Goal: Task Accomplishment & Management: Complete application form

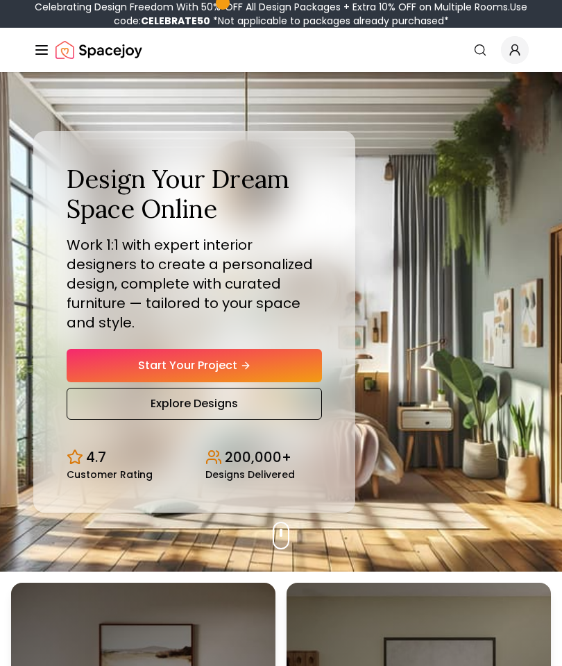
click at [286, 380] on link "Start Your Project" at bounding box center [194, 365] width 255 height 33
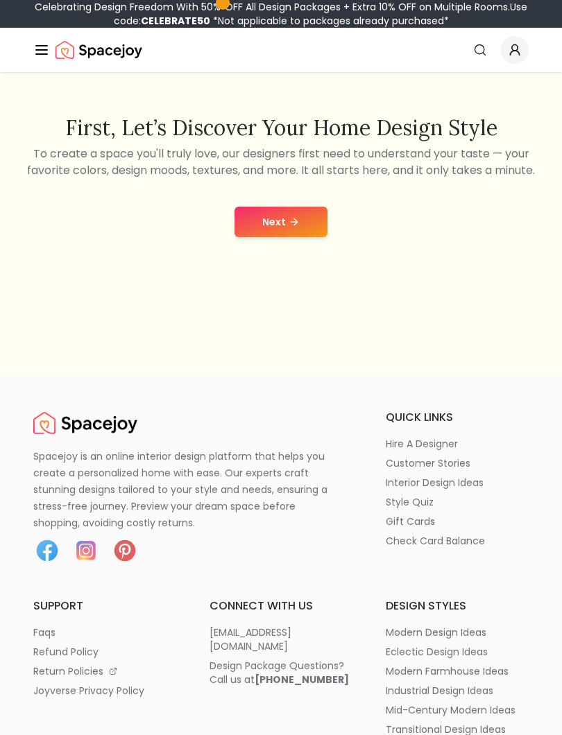
scroll to position [243, 0]
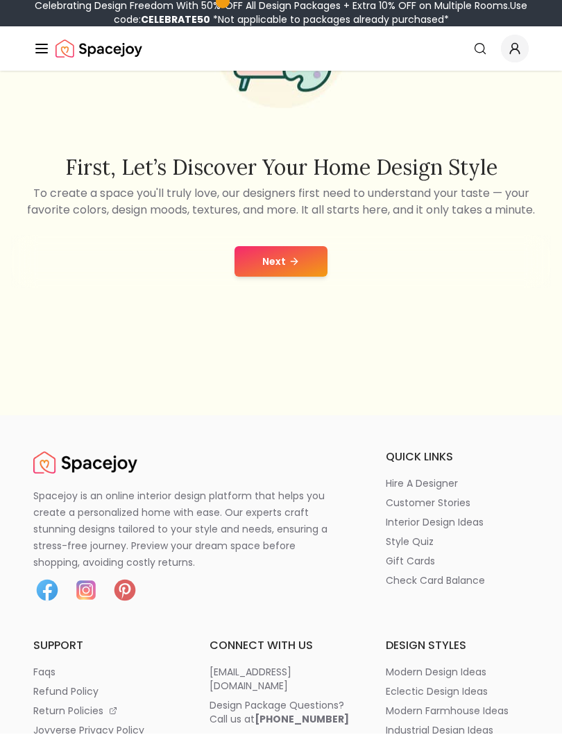
click at [312, 278] on button "Next" at bounding box center [280, 263] width 93 height 31
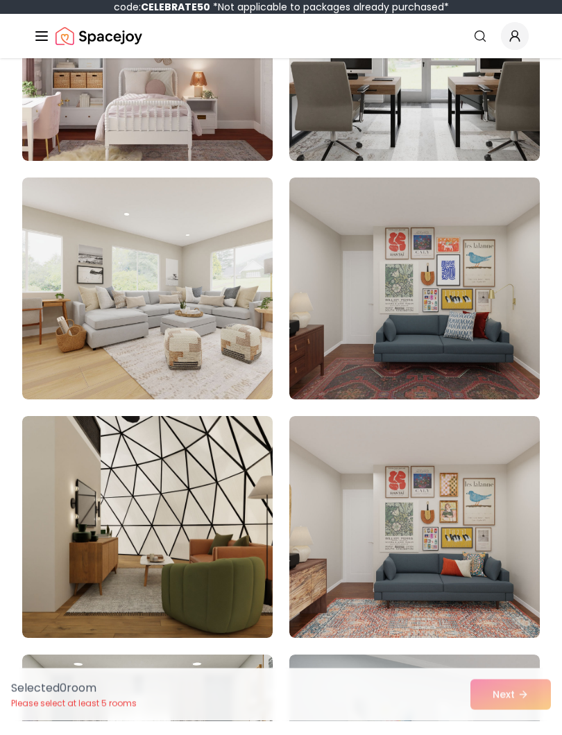
scroll to position [4840, 0]
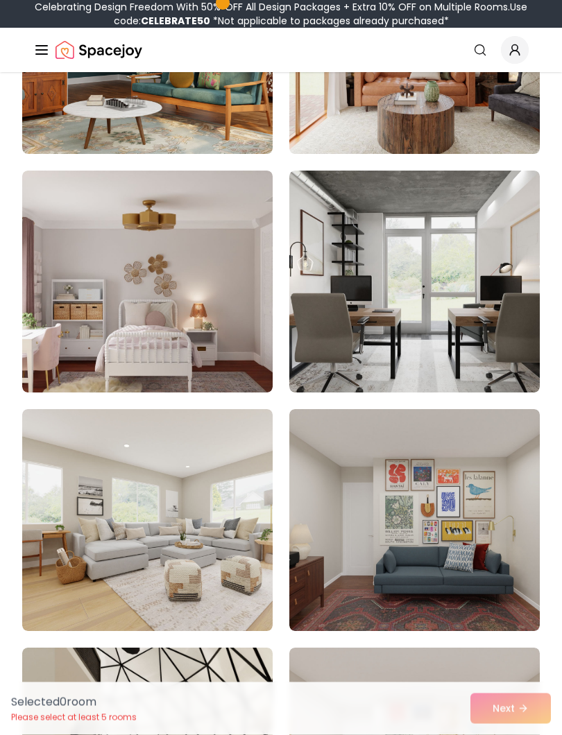
click at [189, 332] on img at bounding box center [147, 282] width 250 height 222
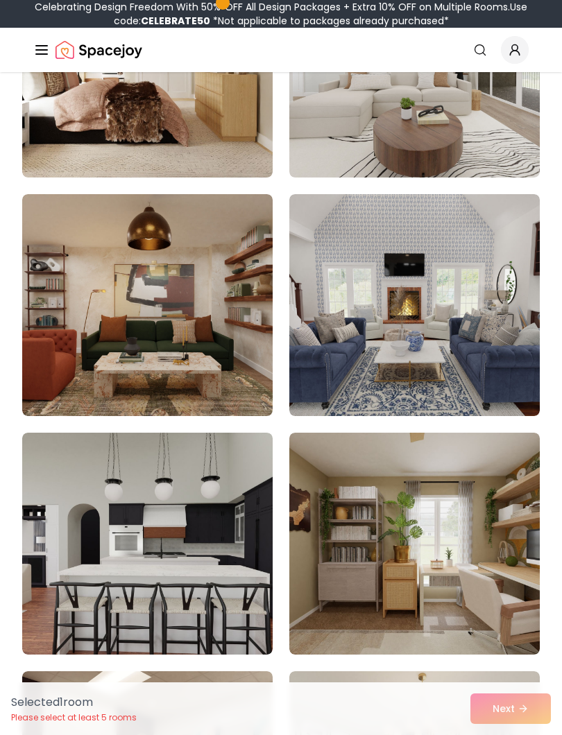
scroll to position [1014, 0]
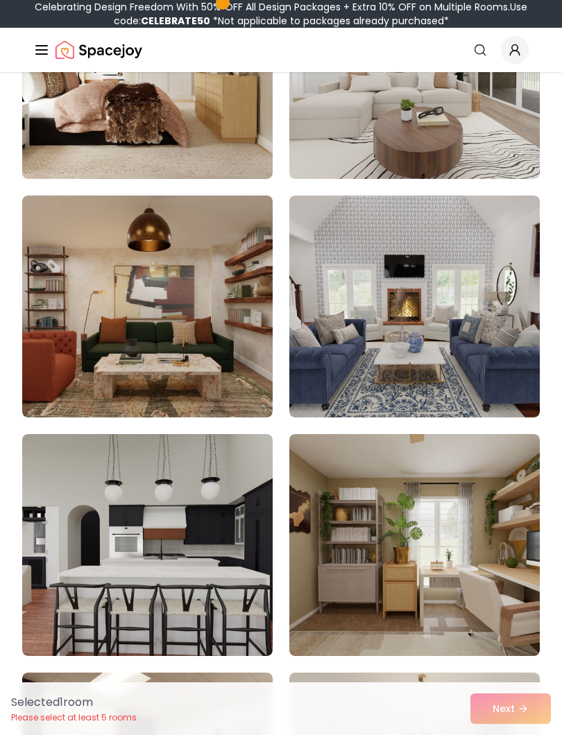
click at [204, 364] on img at bounding box center [147, 307] width 250 height 222
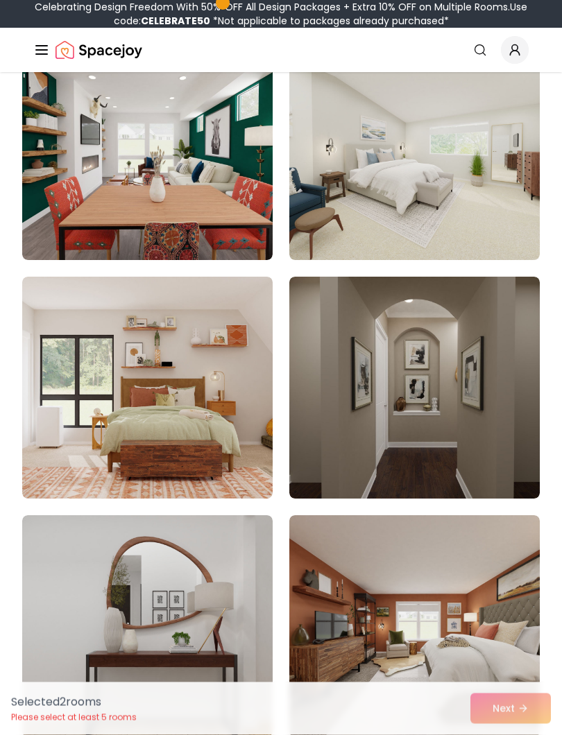
scroll to position [7373, 0]
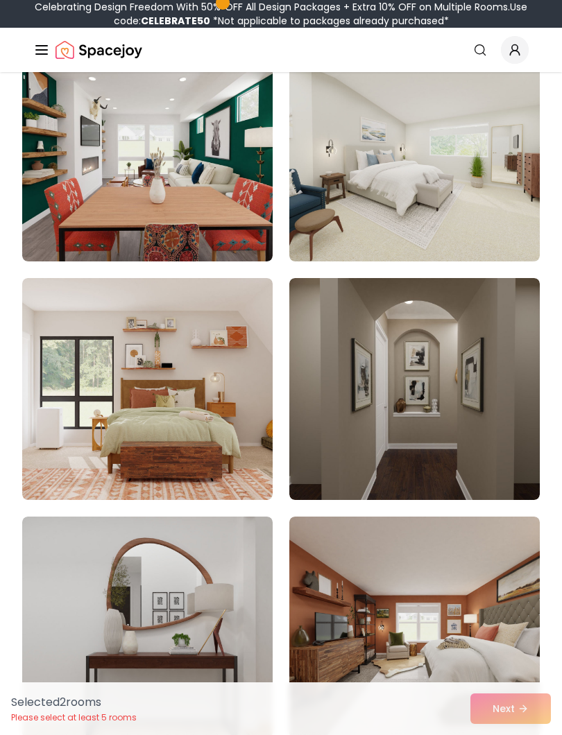
click at [184, 442] on img at bounding box center [147, 389] width 250 height 222
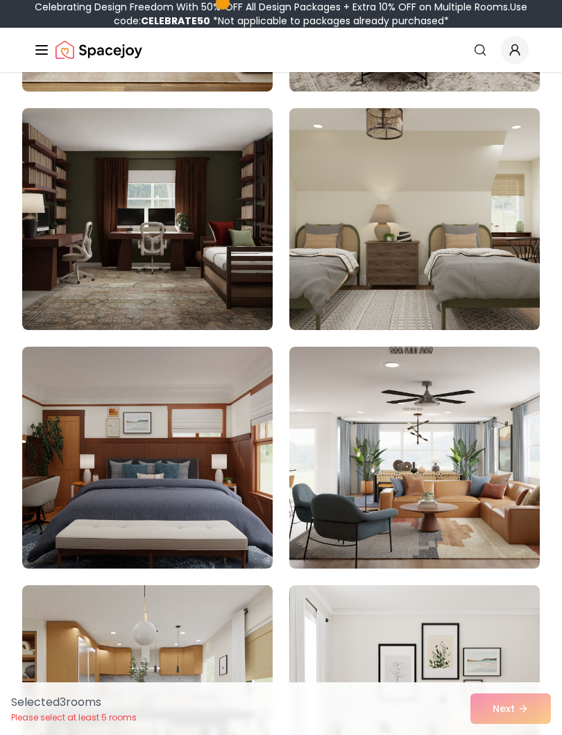
click at [207, 259] on img at bounding box center [147, 219] width 250 height 222
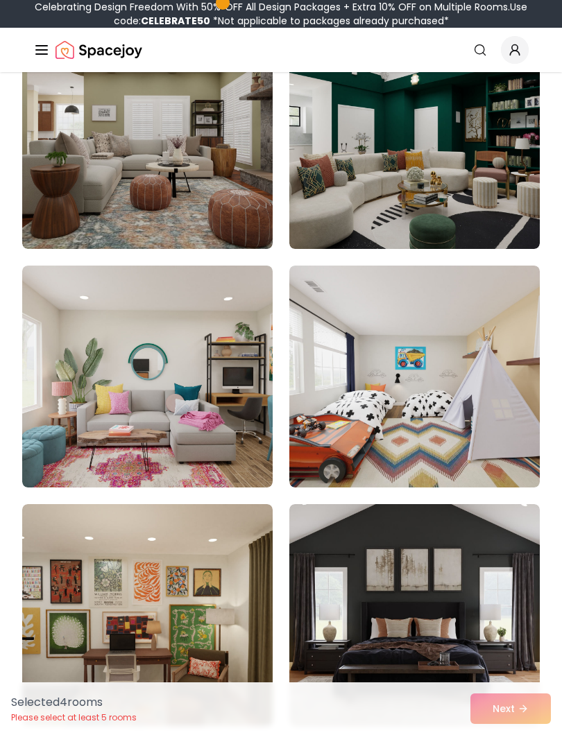
scroll to position [10725, 0]
click at [463, 386] on img at bounding box center [414, 377] width 250 height 222
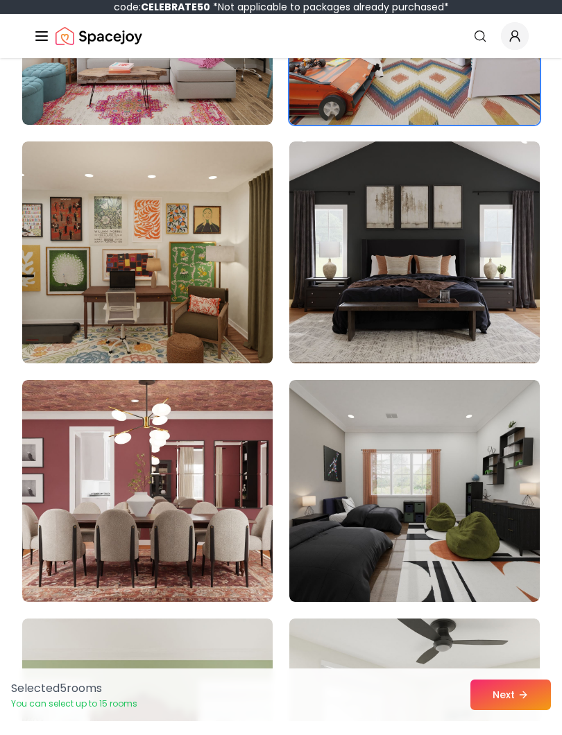
scroll to position [11198, 0]
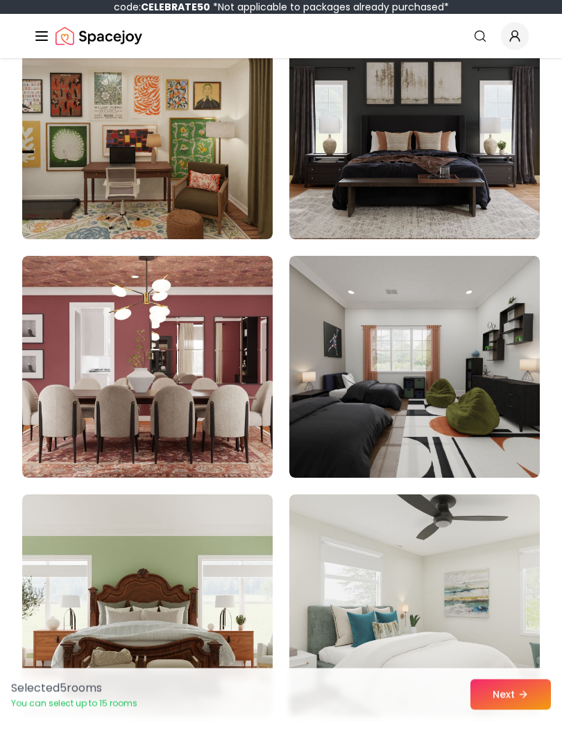
click at [488, 707] on button "Next" at bounding box center [510, 709] width 80 height 31
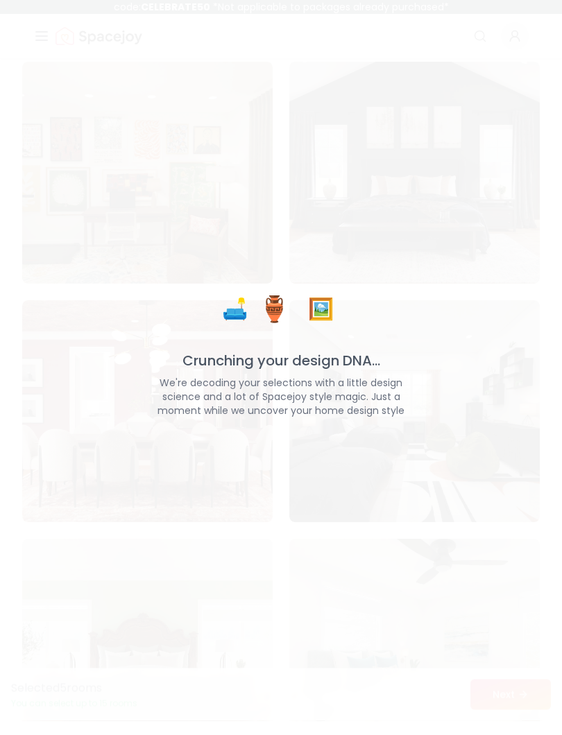
scroll to position [11198, 0]
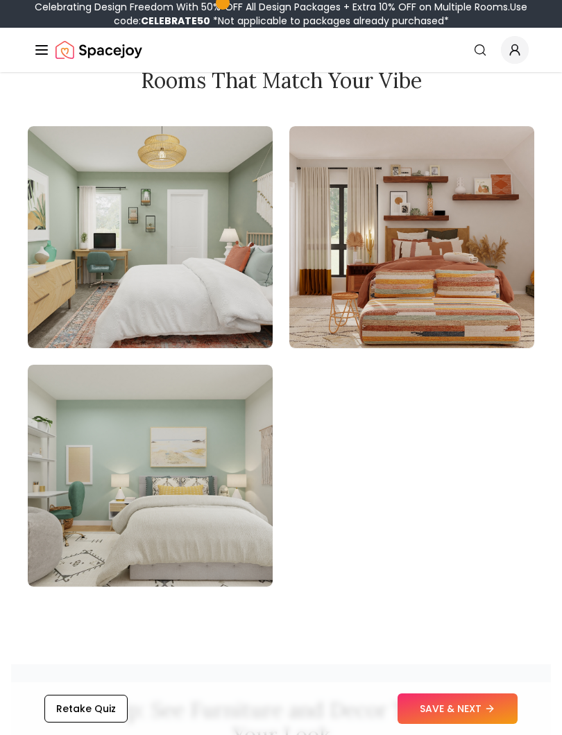
scroll to position [1900, 0]
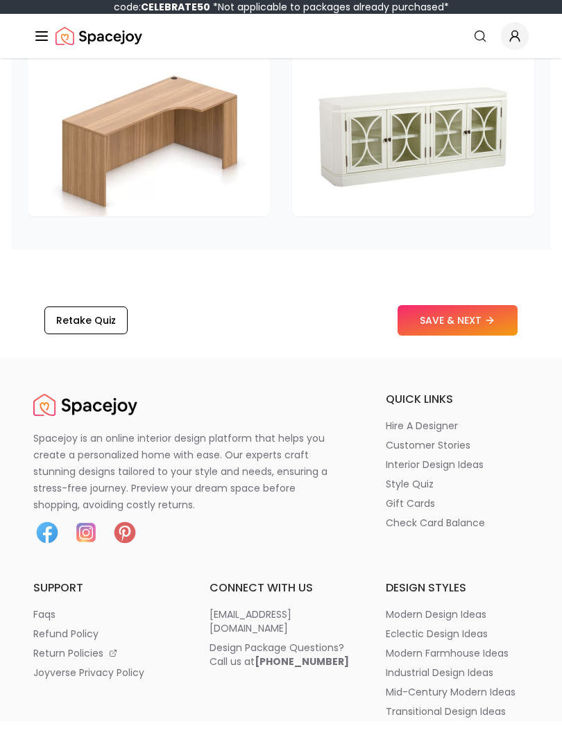
click at [478, 320] on button "SAVE & NEXT" at bounding box center [457, 335] width 120 height 31
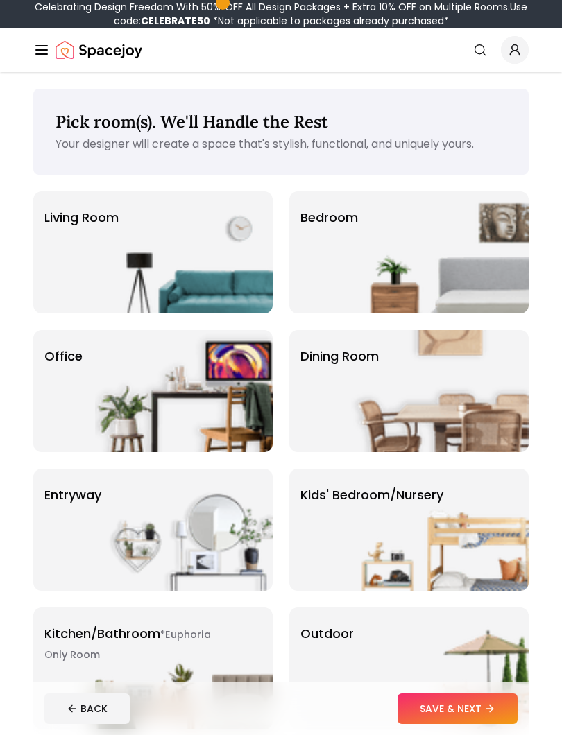
click at [469, 250] on img at bounding box center [440, 252] width 178 height 122
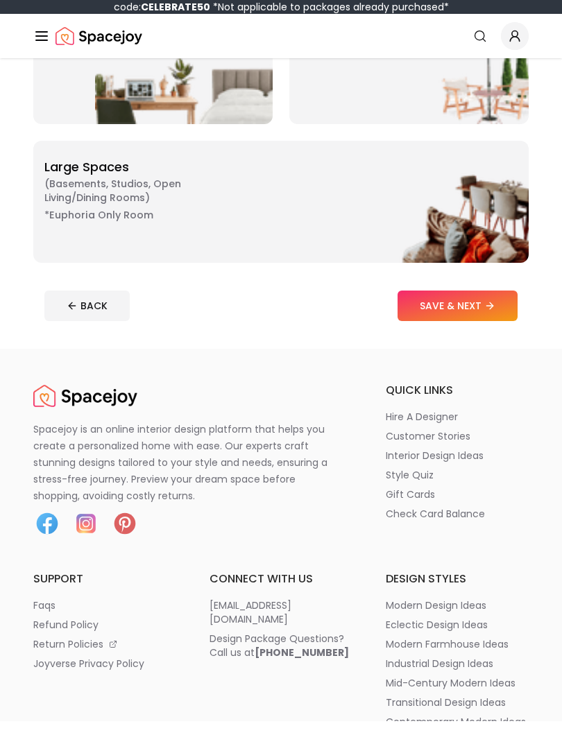
scroll to position [592, 0]
click at [480, 313] on button "SAVE & NEXT" at bounding box center [457, 319] width 120 height 31
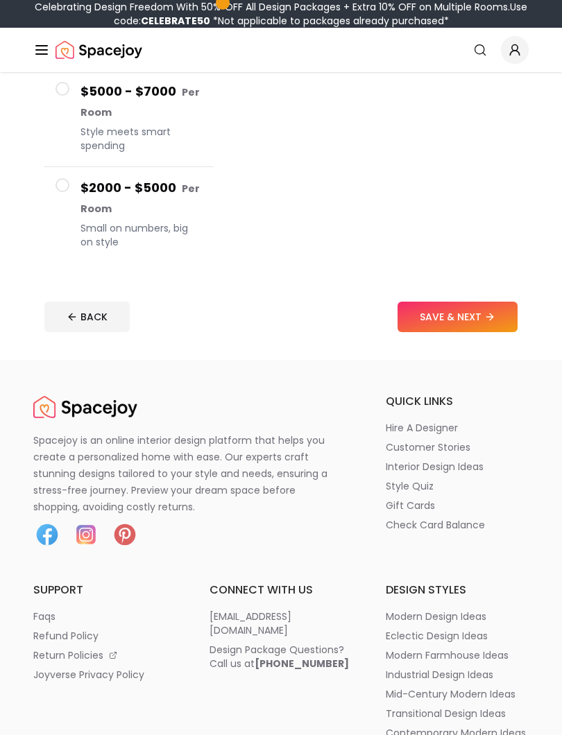
scroll to position [457, 0]
